Goal: Task Accomplishment & Management: Manage account settings

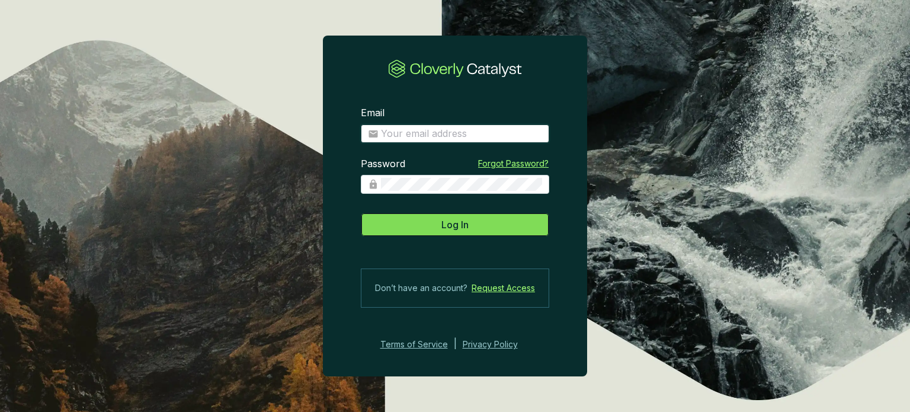
type input "[PERSON_NAME][EMAIL_ADDRESS][DOMAIN_NAME]"
click at [463, 228] on span "Log In" at bounding box center [455, 225] width 27 height 14
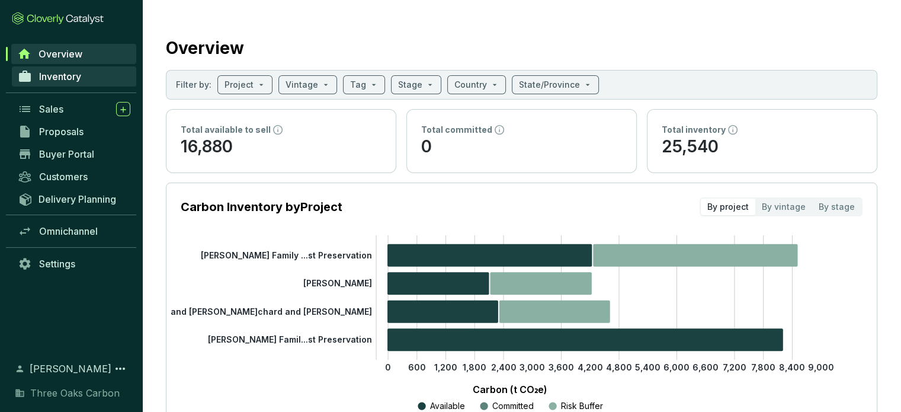
click at [73, 80] on span "Inventory" at bounding box center [60, 77] width 42 height 12
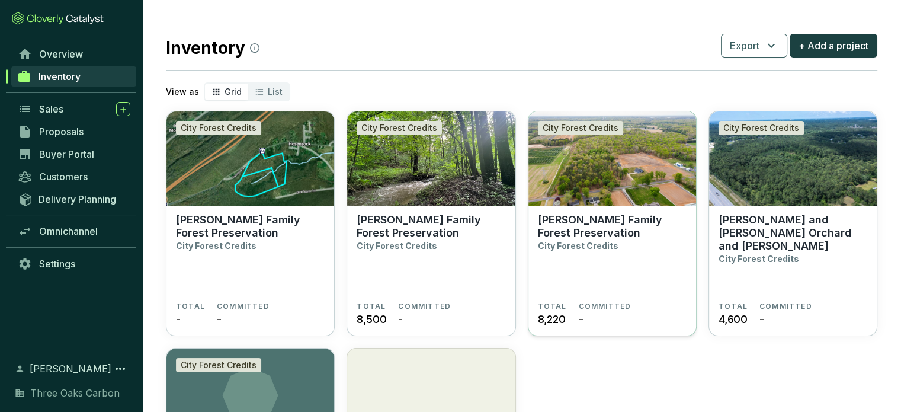
click at [645, 167] on img at bounding box center [613, 158] width 168 height 95
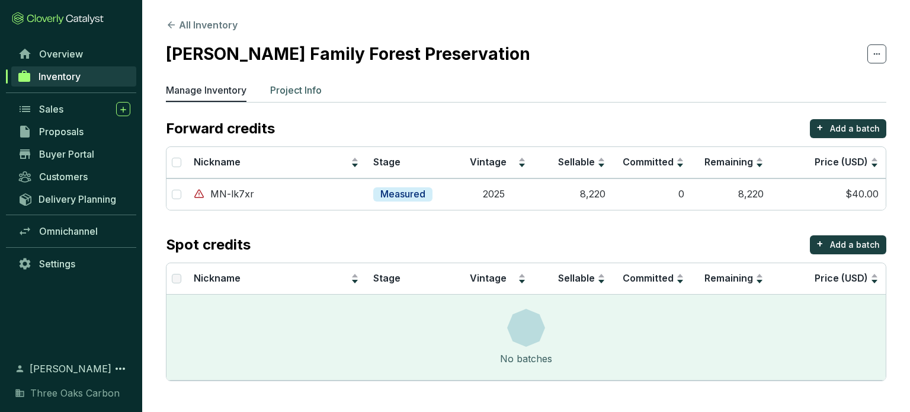
click at [308, 85] on p "Project Info" at bounding box center [296, 90] width 52 height 14
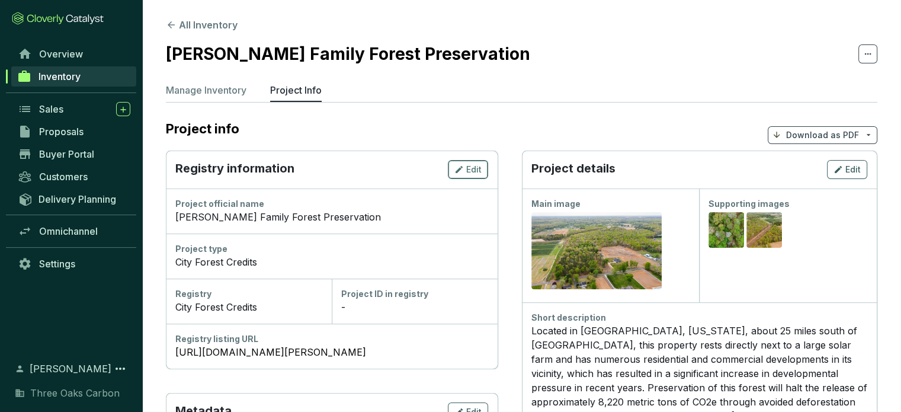
click at [488, 167] on button "Edit" at bounding box center [468, 169] width 40 height 19
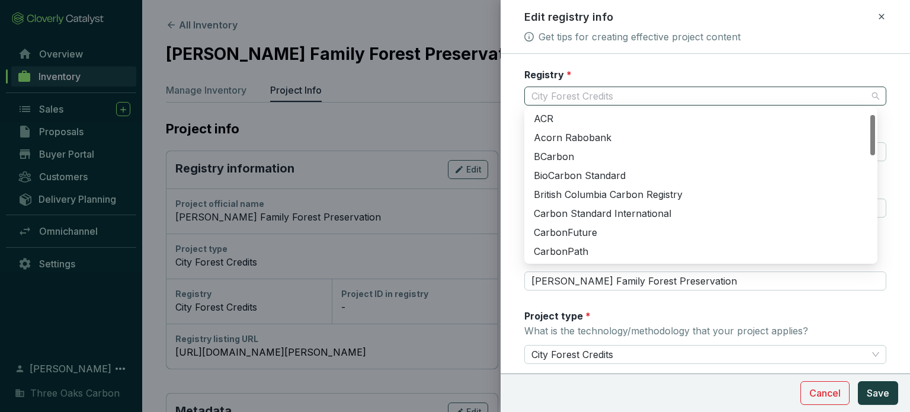
scroll to position [19, 0]
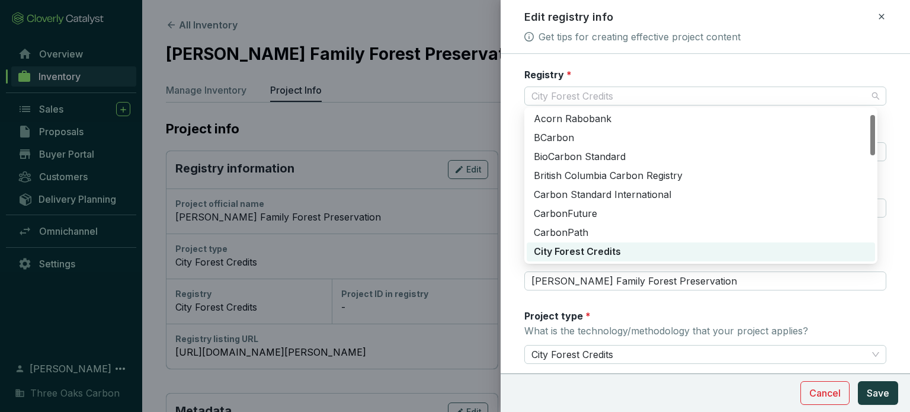
drag, startPoint x: 632, startPoint y: 95, endPoint x: 490, endPoint y: 101, distance: 142.4
click at [490, 101] on div "Edit registry info Get tips for creating effective project content Registry * C…" at bounding box center [455, 206] width 910 height 412
click at [664, 94] on span "City Forest Credits" at bounding box center [706, 96] width 348 height 18
drag, startPoint x: 612, startPoint y: 93, endPoint x: 547, endPoint y: 103, distance: 66.0
click at [547, 103] on span "City Forest Credits" at bounding box center [706, 96] width 348 height 18
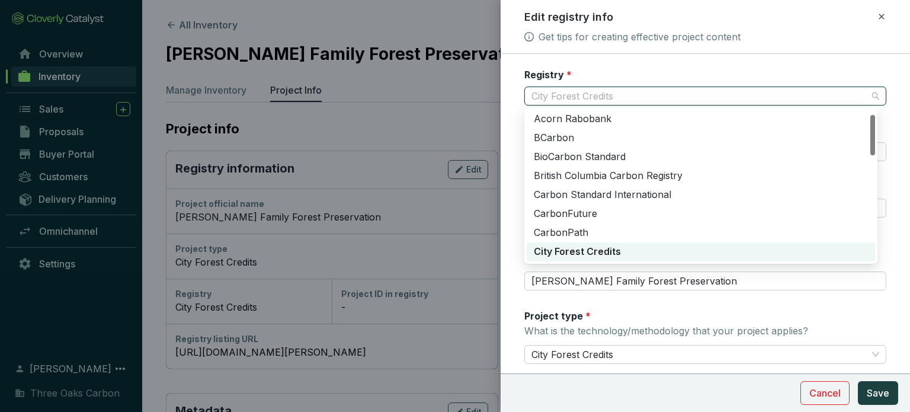
click at [596, 79] on div "Registry * City Forest Credits" at bounding box center [706, 86] width 362 height 37
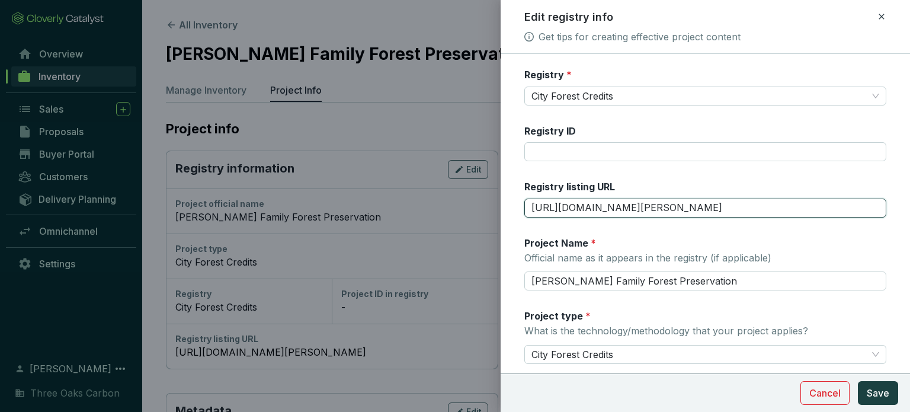
click at [605, 203] on input "https://www.cityforestcredits.org/carbon-credits/carbon-registry/mcalister-fami…" at bounding box center [706, 208] width 362 height 19
click at [600, 204] on input "https://www.cityforestcredits.org/carbon-credits/carbon-registry/mcalister-fami…" at bounding box center [706, 208] width 362 height 19
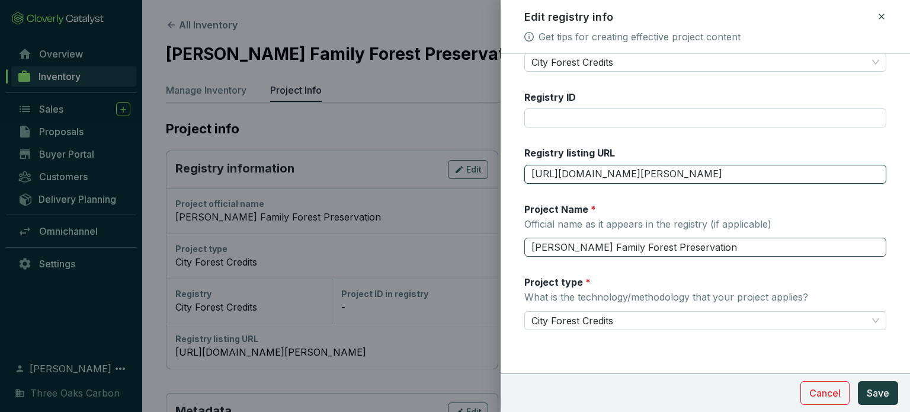
scroll to position [36, 0]
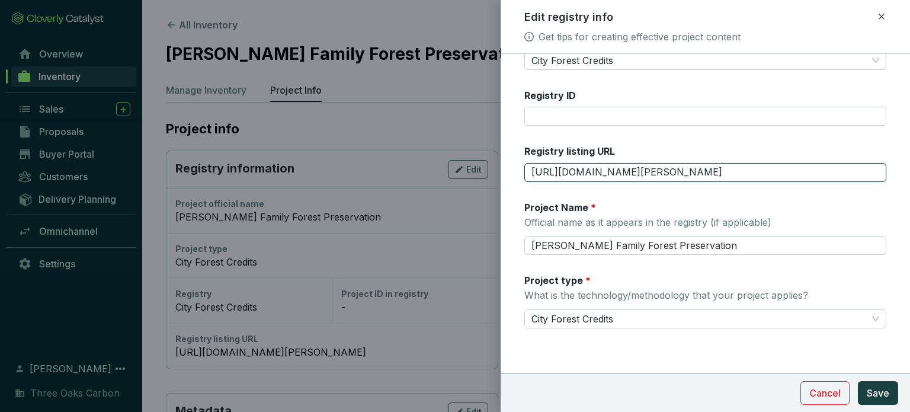
type input "w"
paste input "https://www.cityforestcredits.org/carbon-credits/carbon-registry/mcalister-fami…"
type input "https://www.cityforestcredits.org/carbon-credits/carbon-registry/mcalister-fami…"
click at [815, 201] on div "Project Name * Official name as it appears in the registry (if applicable) McAl…" at bounding box center [706, 228] width 362 height 55
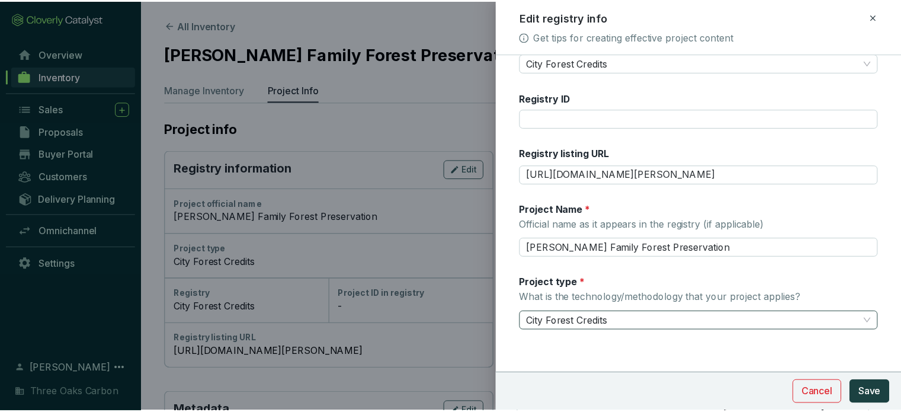
scroll to position [36, 0]
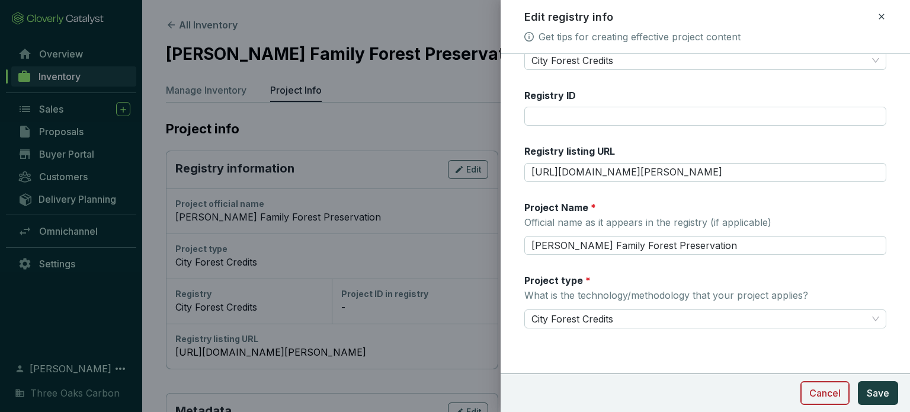
click at [838, 391] on span "Cancel" at bounding box center [825, 393] width 31 height 14
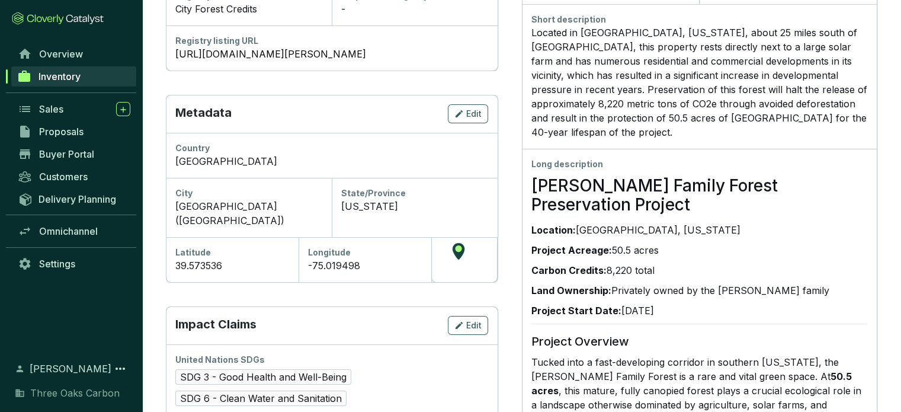
scroll to position [296, 0]
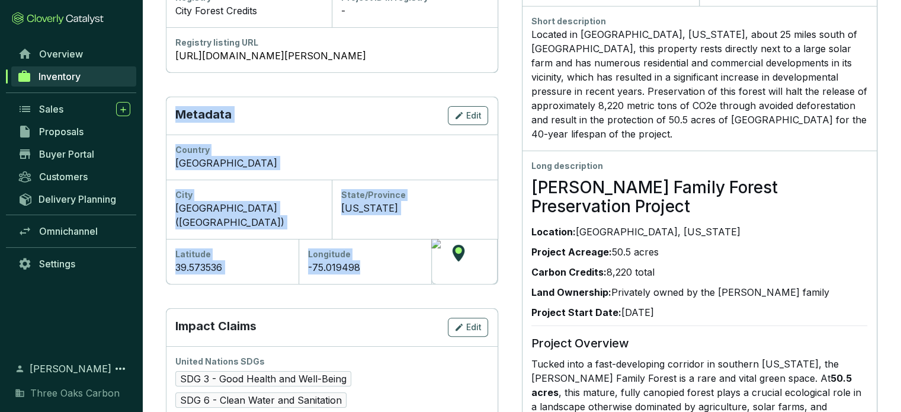
drag, startPoint x: 372, startPoint y: 254, endPoint x: 170, endPoint y: 113, distance: 246.3
click at [170, 113] on div "Metadata Edit Country United States of America City Newfield (Philadelphia) Sta…" at bounding box center [332, 190] width 332 height 187
copy div "Metadata Edit Country United States of America City Newfield (Philadelphia) Sta…"
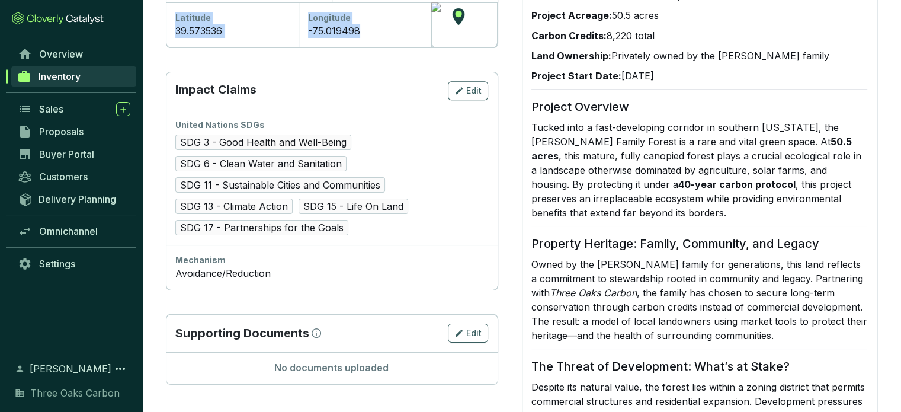
scroll to position [533, 0]
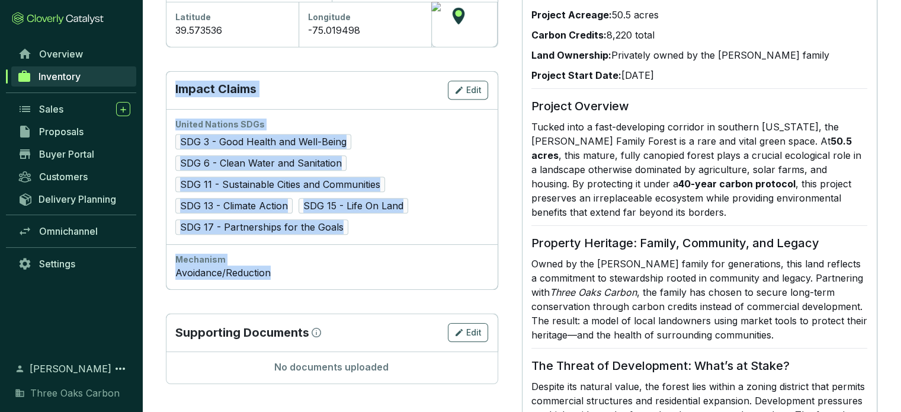
drag, startPoint x: 282, startPoint y: 264, endPoint x: 175, endPoint y: 71, distance: 220.4
click at [175, 71] on div "Impact Claims Edit United Nations SDGs SDG 3 - Good Health and Well-Being SDG 6…" at bounding box center [332, 180] width 332 height 218
copy div "Impact Claims Edit United Nations SDGs SDG 3 - Good Health and Well-Being SDG 6…"
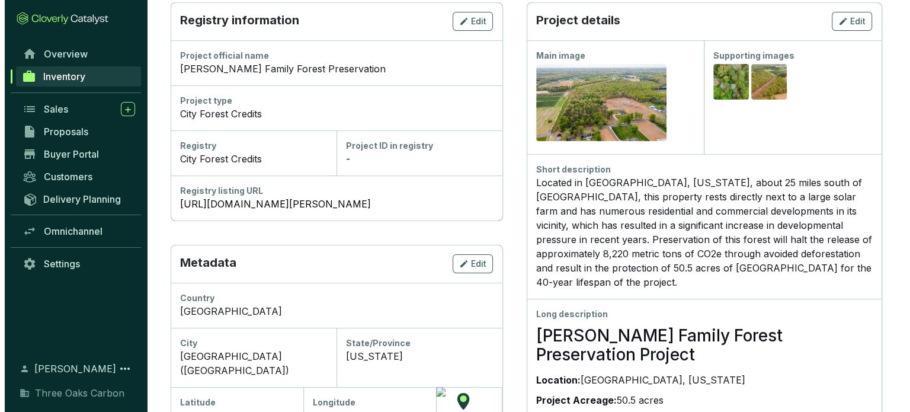
scroll to position [0, 0]
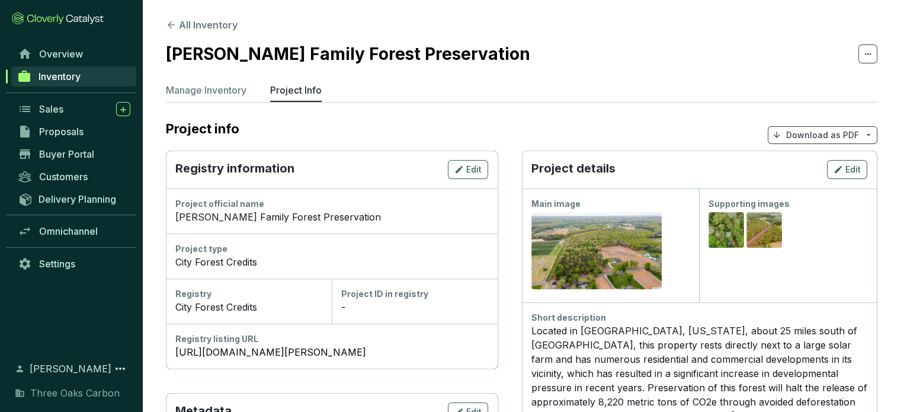
drag, startPoint x: 649, startPoint y: 246, endPoint x: 570, endPoint y: 120, distance: 148.3
click at [570, 120] on section "Project info Download as PDF" at bounding box center [522, 134] width 712 height 31
click at [858, 170] on span "Edit" at bounding box center [853, 170] width 15 height 12
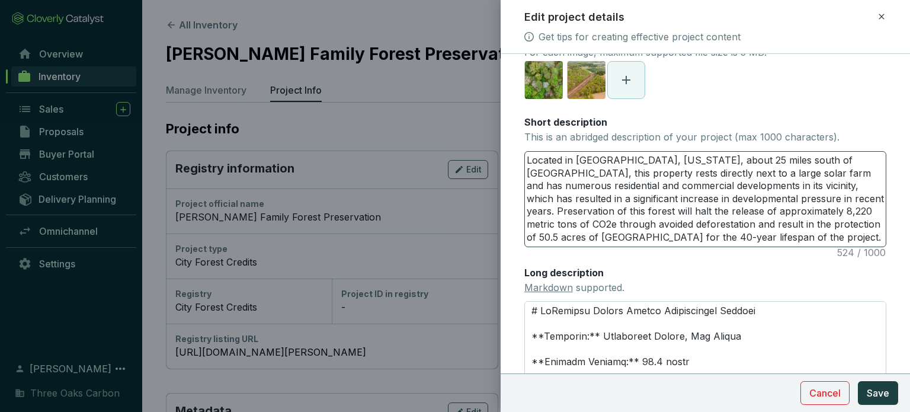
scroll to position [178, 0]
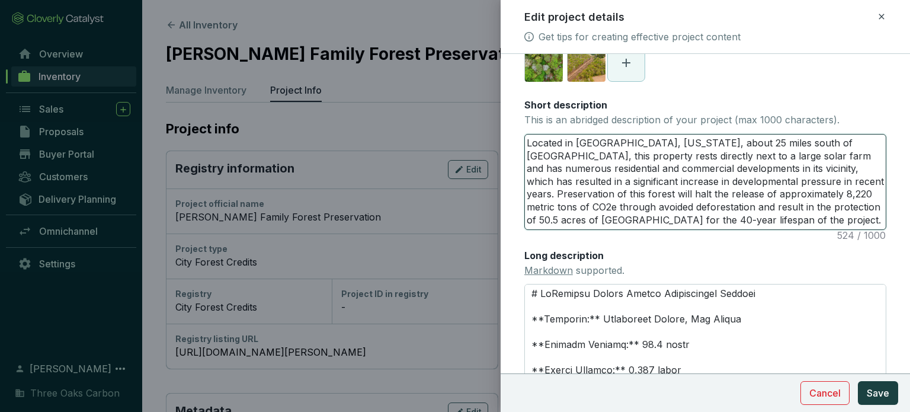
click at [626, 175] on textarea "Located in Gloucester County, New Jersey, about 25 miles south of Philadelphia,…" at bounding box center [705, 182] width 361 height 95
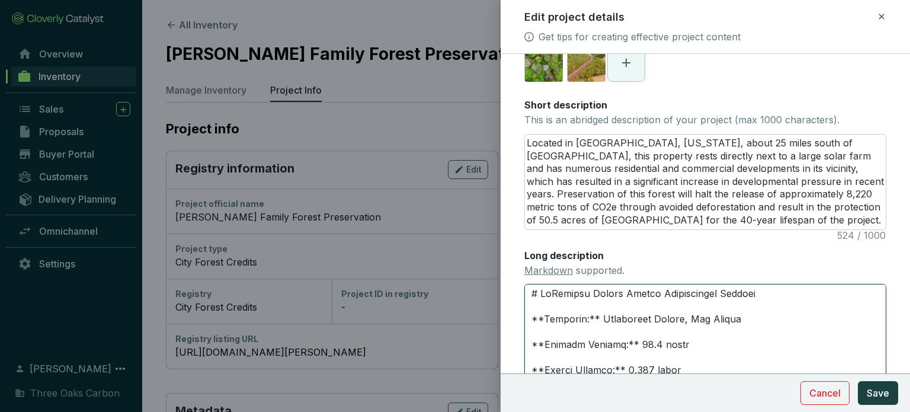
click at [754, 312] on textarea "Long description Markdown supported." at bounding box center [706, 351] width 362 height 134
click at [751, 310] on textarea "Long description Markdown supported." at bounding box center [706, 351] width 362 height 134
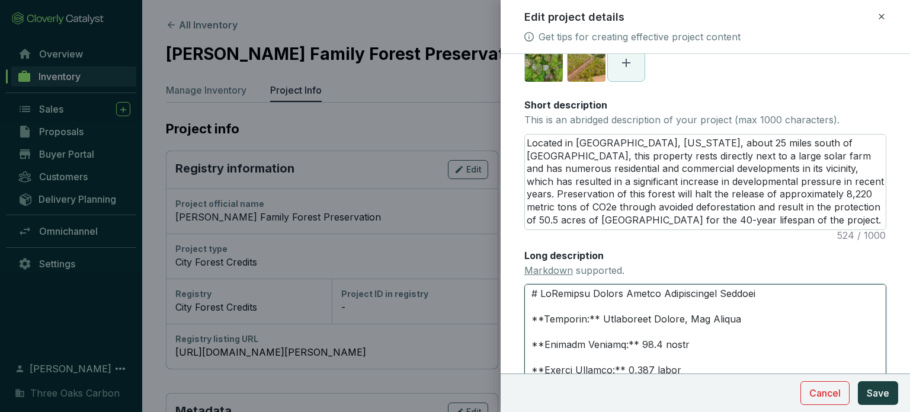
click at [746, 306] on textarea "Long description Markdown supported." at bounding box center [706, 351] width 362 height 134
click at [745, 306] on textarea "Long description Markdown supported." at bounding box center [706, 351] width 362 height 134
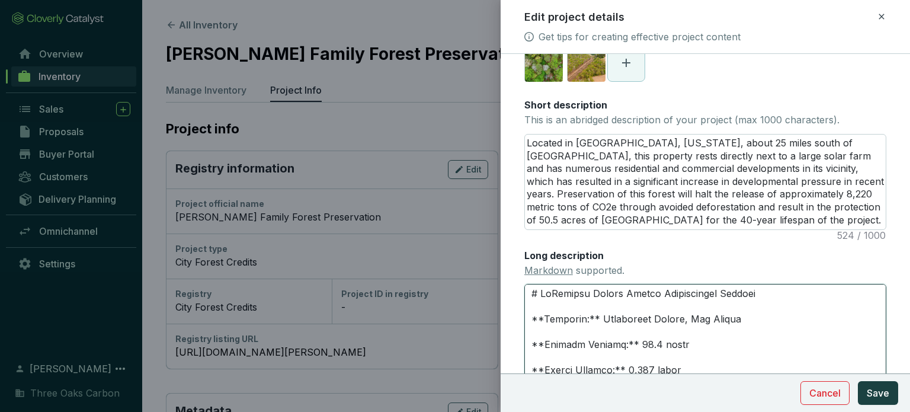
click at [745, 306] on textarea "Long description Markdown supported." at bounding box center [706, 351] width 362 height 134
click at [725, 310] on textarea "Long description Markdown supported." at bounding box center [706, 351] width 362 height 134
click at [722, 309] on textarea "Long description Markdown supported." at bounding box center [706, 351] width 362 height 134
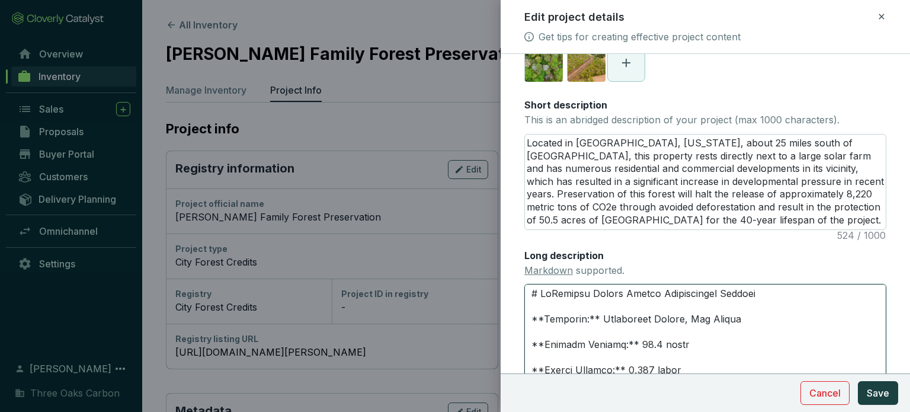
click at [722, 309] on textarea "Long description Markdown supported." at bounding box center [706, 351] width 362 height 134
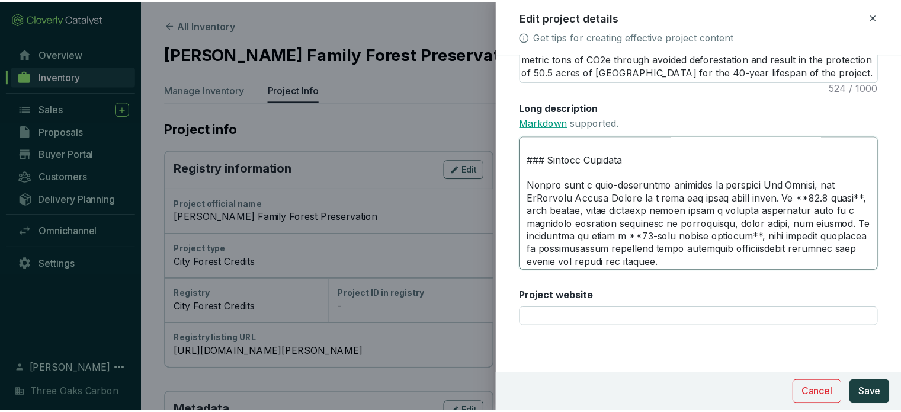
scroll to position [0, 0]
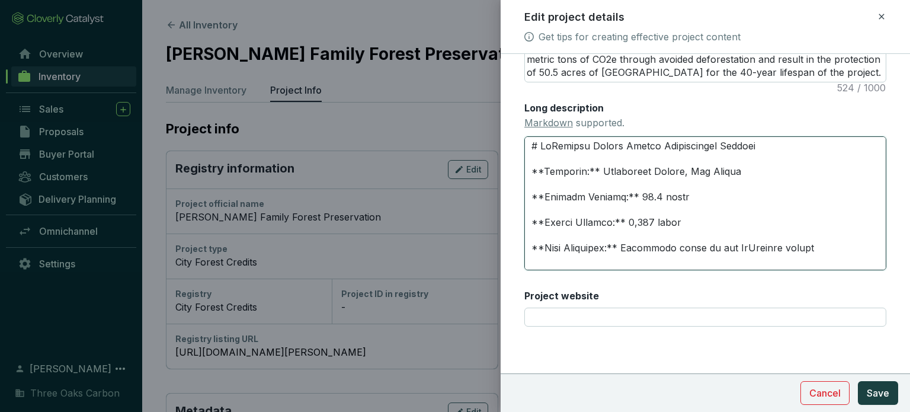
drag, startPoint x: 738, startPoint y: 262, endPoint x: 530, endPoint y: 149, distance: 236.3
click at [530, 149] on textarea "Long description Markdown supported." at bounding box center [706, 203] width 362 height 134
click at [827, 392] on span "Cancel" at bounding box center [825, 393] width 31 height 14
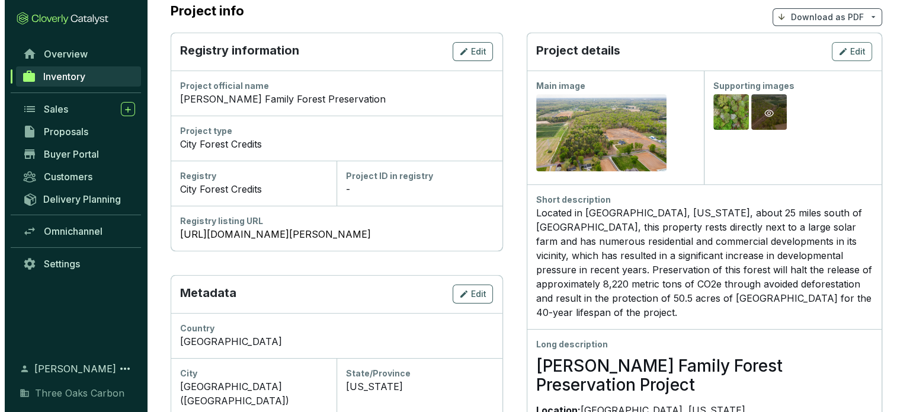
scroll to position [119, 0]
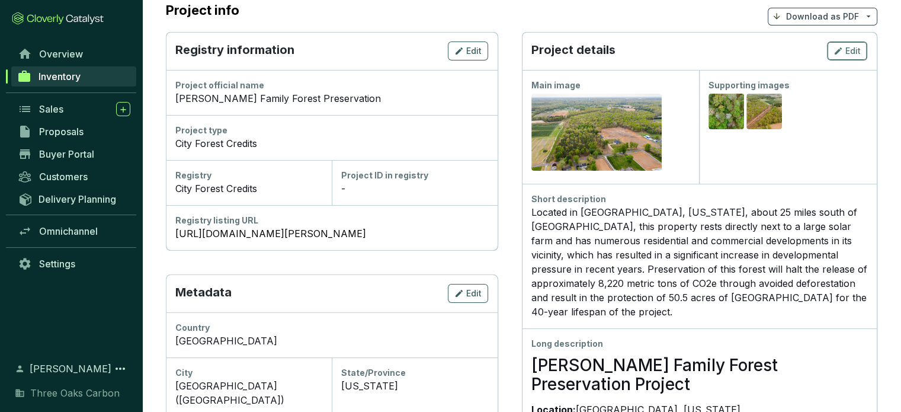
click at [835, 51] on icon "button" at bounding box center [838, 51] width 9 height 14
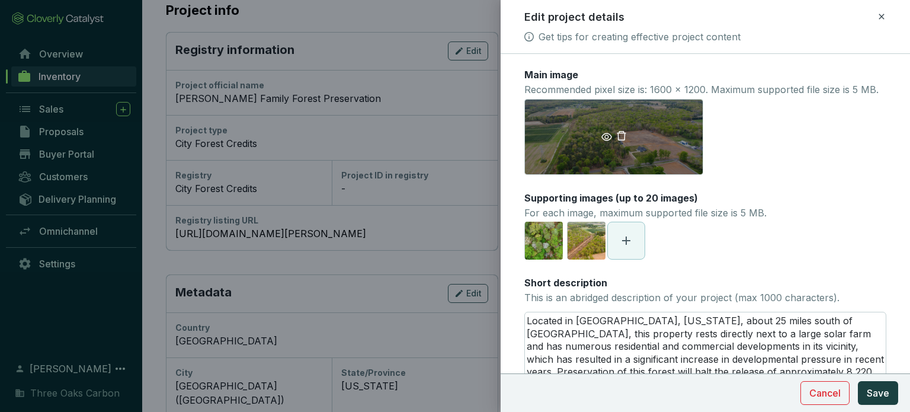
click at [593, 162] on div "https://imagedelivery.net/OeX1-Pzk5r51De534GGSBA/prod/supply/projects/257067dcb…" at bounding box center [614, 137] width 179 height 76
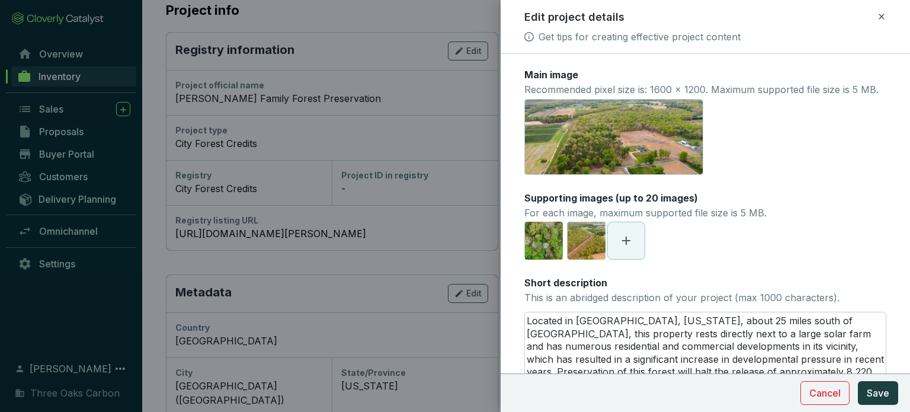
drag, startPoint x: 583, startPoint y: 151, endPoint x: 781, endPoint y: 104, distance: 202.8
click at [781, 97] on p "Recommended pixel size is: 1600 x 1200. Maximum supported file size is 5 MB." at bounding box center [702, 90] width 354 height 13
click at [574, 260] on div "https://imagedelivery.net/OeX1-Pzk5r51De534GGSBA/prod/supply/projects/257067dcb…" at bounding box center [586, 241] width 38 height 38
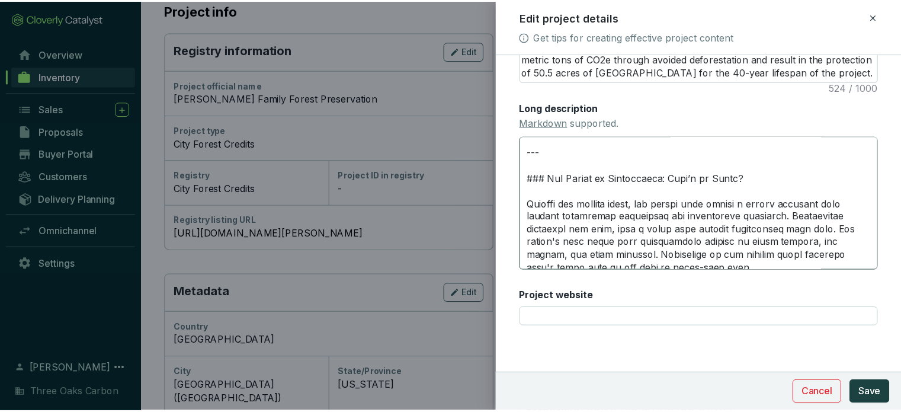
scroll to position [474, 0]
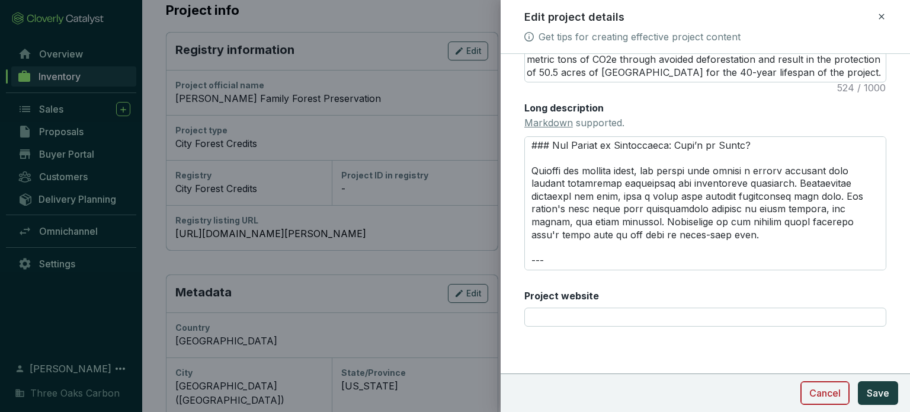
click at [833, 396] on span "Cancel" at bounding box center [825, 393] width 31 height 14
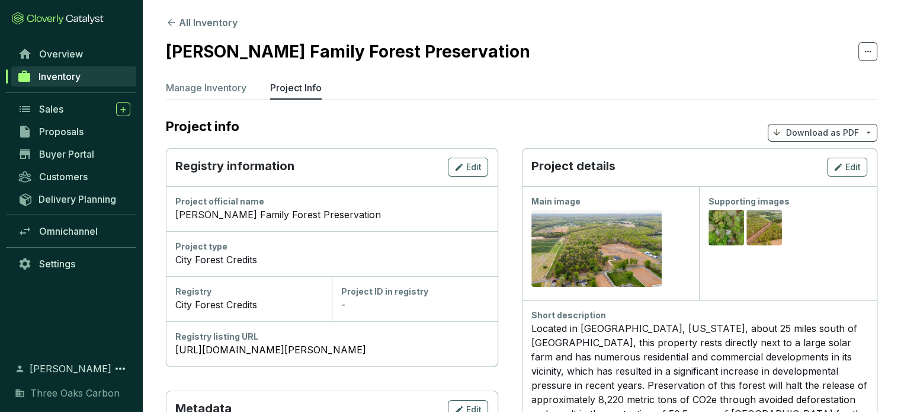
scroll to position [0, 0]
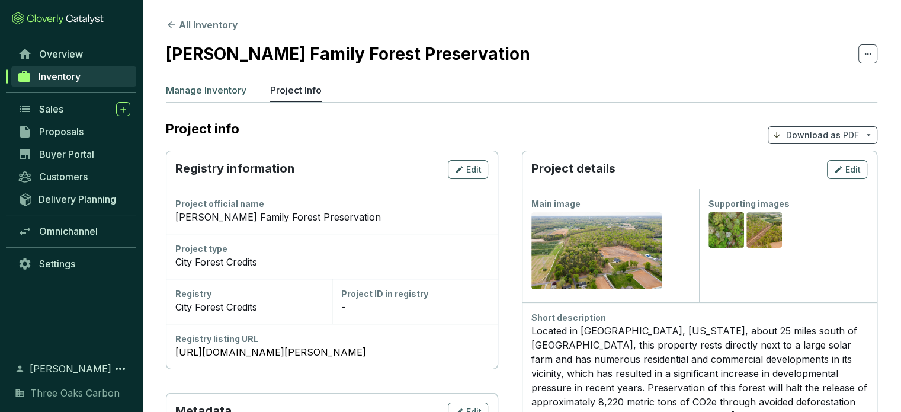
click at [175, 89] on p "Manage Inventory" at bounding box center [206, 90] width 81 height 14
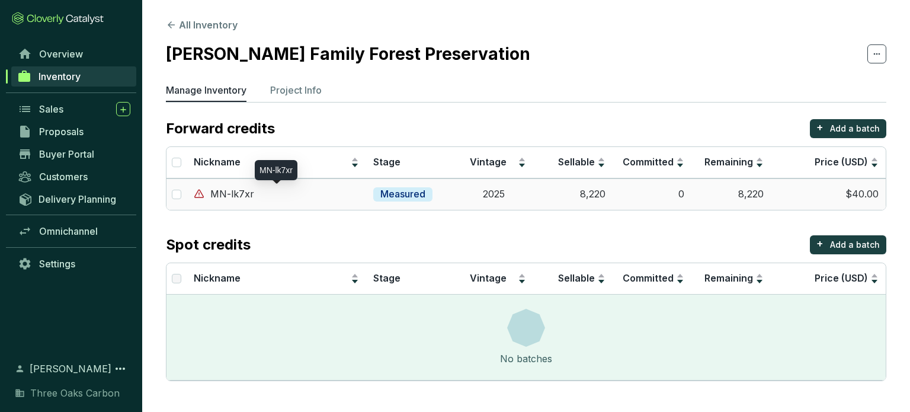
click at [223, 193] on p "MN-lk7xr" at bounding box center [232, 194] width 44 height 13
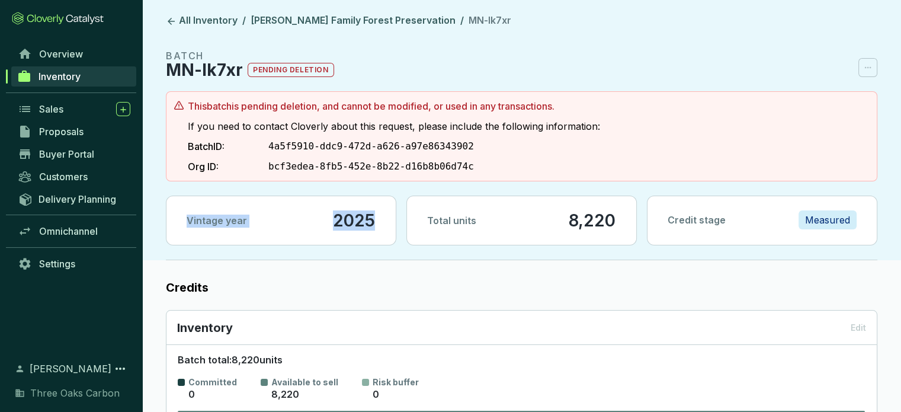
drag, startPoint x: 185, startPoint y: 219, endPoint x: 395, endPoint y: 189, distance: 212.0
click at [395, 189] on section "BATCH MN-lk7xr pending deletion This batch is pending deletion, and cannot be m…" at bounding box center [522, 155] width 712 height 212
click at [166, 20] on icon at bounding box center [171, 21] width 11 height 11
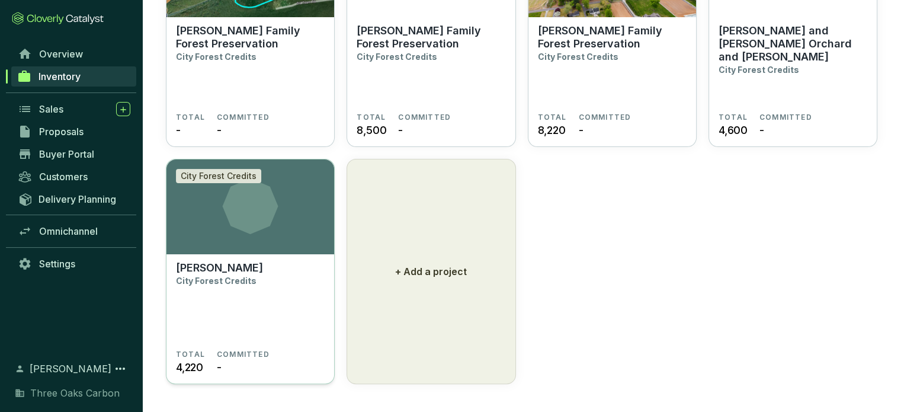
scroll to position [192, 0]
